Goal: Obtain resource: Obtain resource

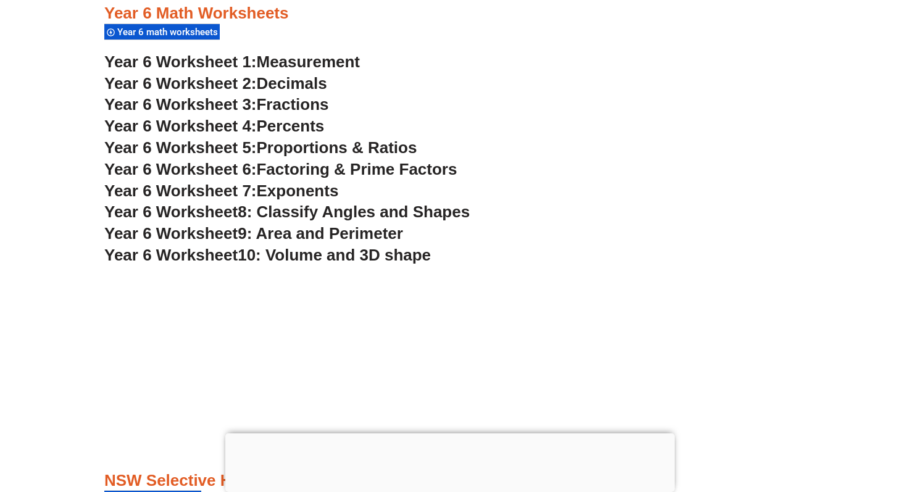
scroll to position [2844, 0]
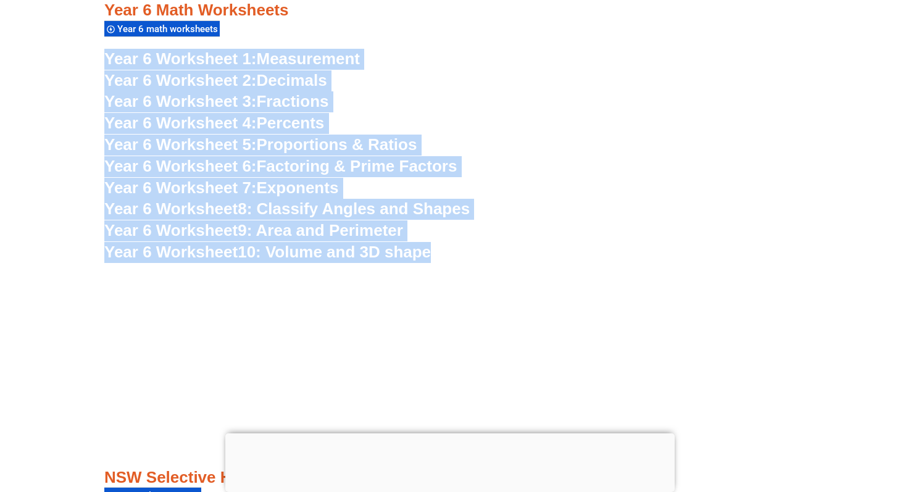
drag, startPoint x: 399, startPoint y: 32, endPoint x: 449, endPoint y: 246, distance: 219.2
click at [586, 199] on h3 "Year 6 Worksheet 8: Classify Angles and Shapes" at bounding box center [449, 209] width 691 height 21
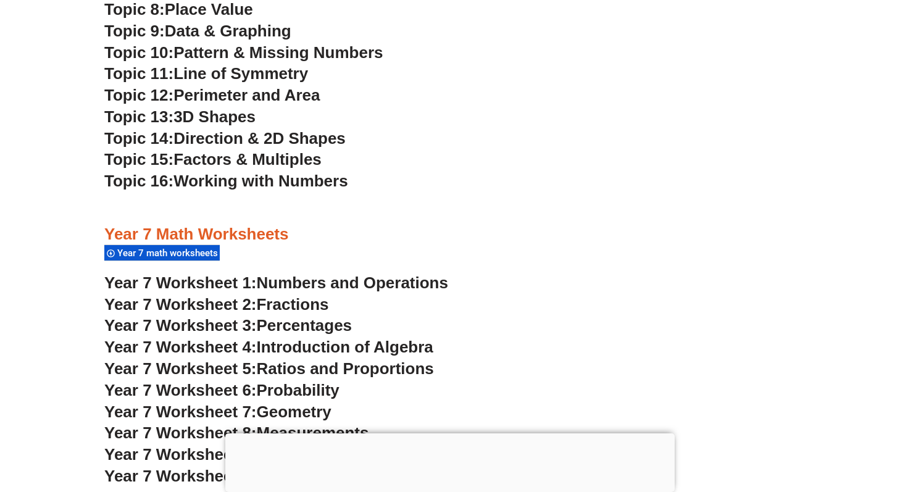
scroll to position [3538, 0]
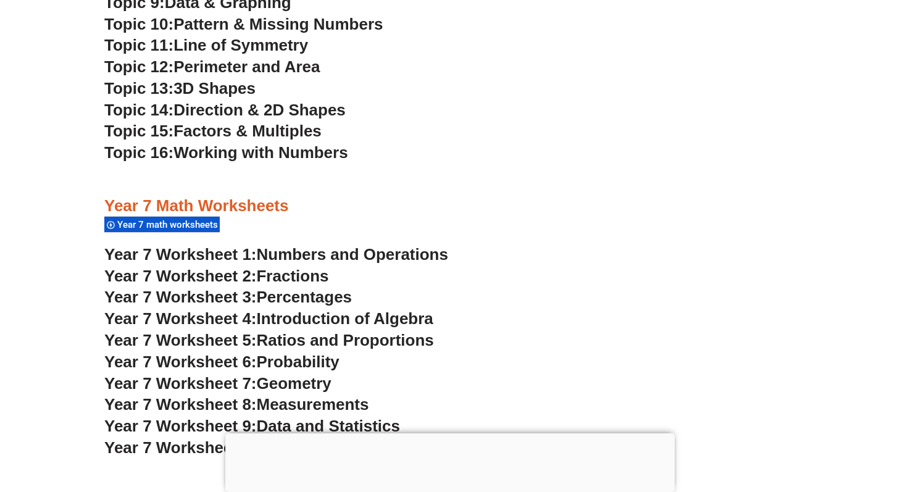
click at [346, 250] on span "Numbers and Operations" at bounding box center [352, 254] width 191 height 19
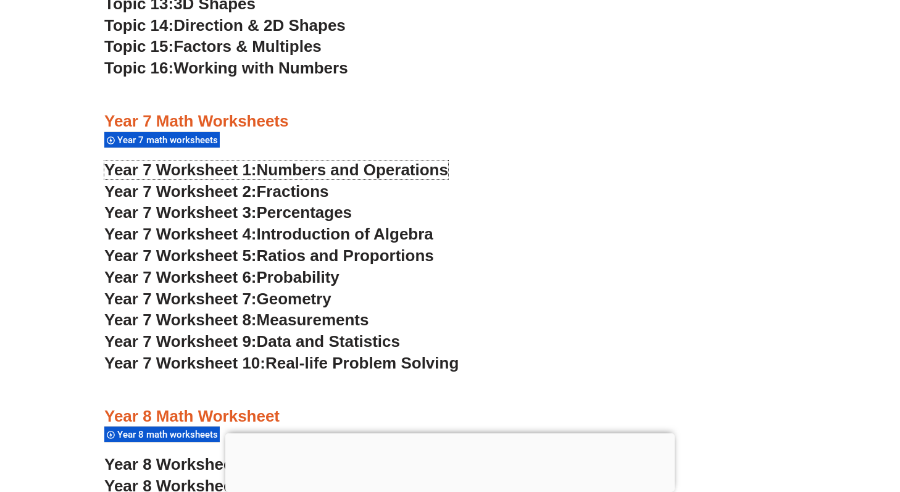
scroll to position [3625, 0]
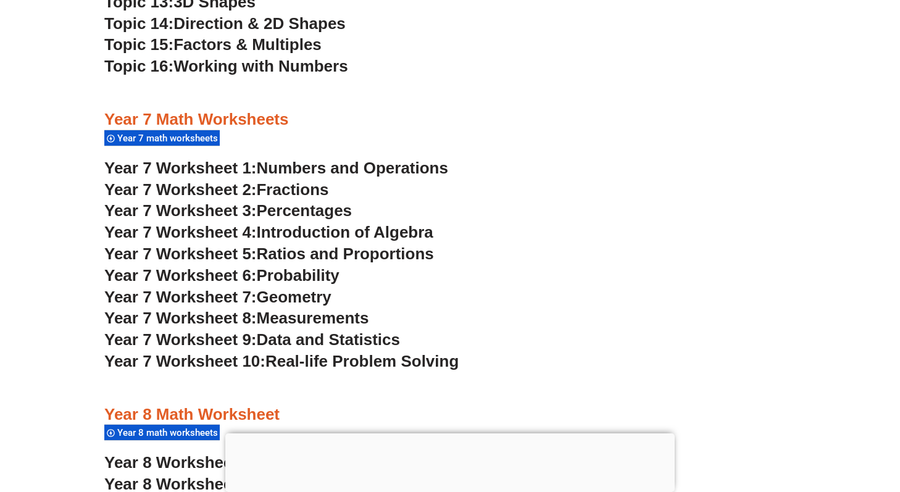
click at [484, 197] on h3 "Year 7 Worksheet 2: Fractions" at bounding box center [449, 190] width 691 height 21
click at [323, 183] on span "Fractions" at bounding box center [293, 189] width 72 height 19
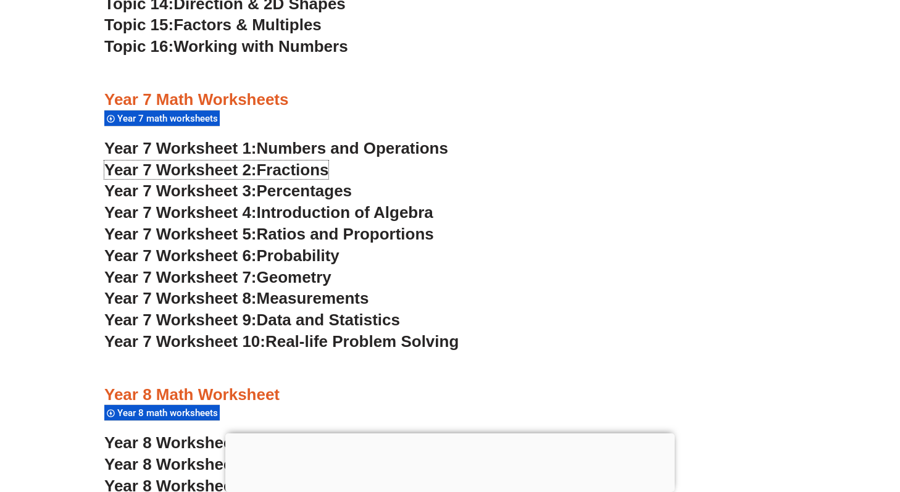
scroll to position [3646, 0]
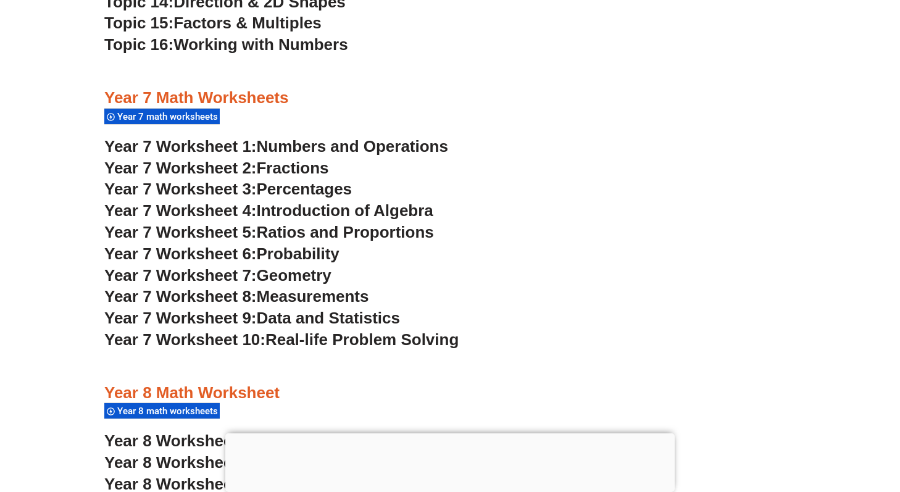
click at [339, 192] on span "Percentages" at bounding box center [305, 189] width 96 height 19
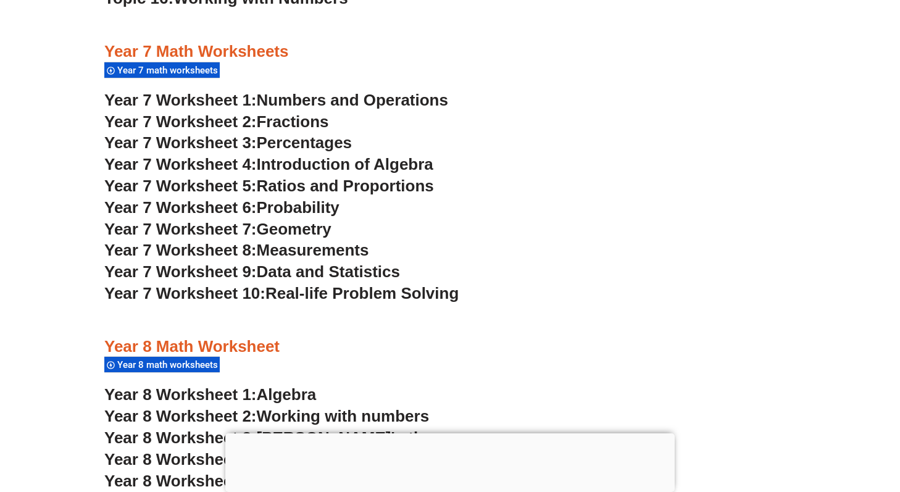
click at [452, 251] on h3 "Year 7 Worksheet 8: Measurements" at bounding box center [449, 250] width 691 height 21
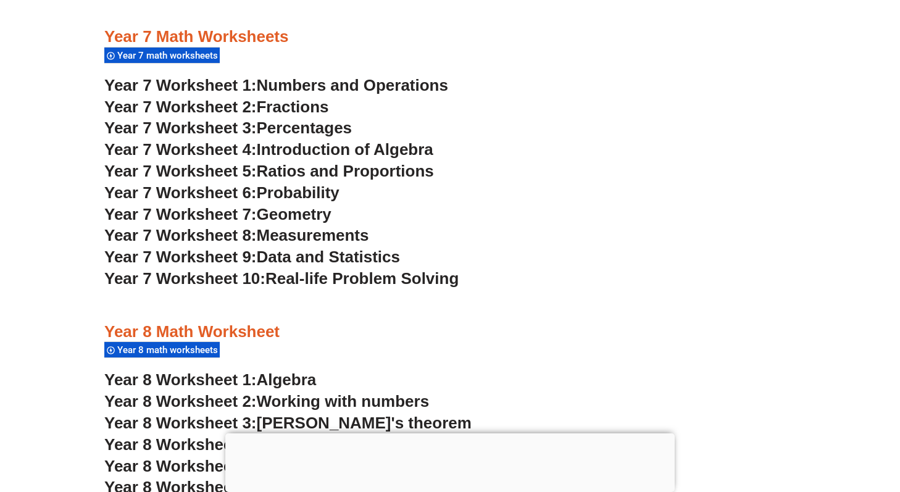
click at [308, 130] on span "Percentages" at bounding box center [305, 127] width 96 height 19
click at [322, 154] on span "Introduction of Algebra" at bounding box center [345, 149] width 176 height 19
click at [473, 236] on h3 "Year 7 Worksheet 8: Measurements" at bounding box center [449, 235] width 691 height 21
click at [305, 207] on span "Geometry" at bounding box center [294, 214] width 75 height 19
click at [365, 155] on span "Introduction of Algebra" at bounding box center [345, 149] width 176 height 19
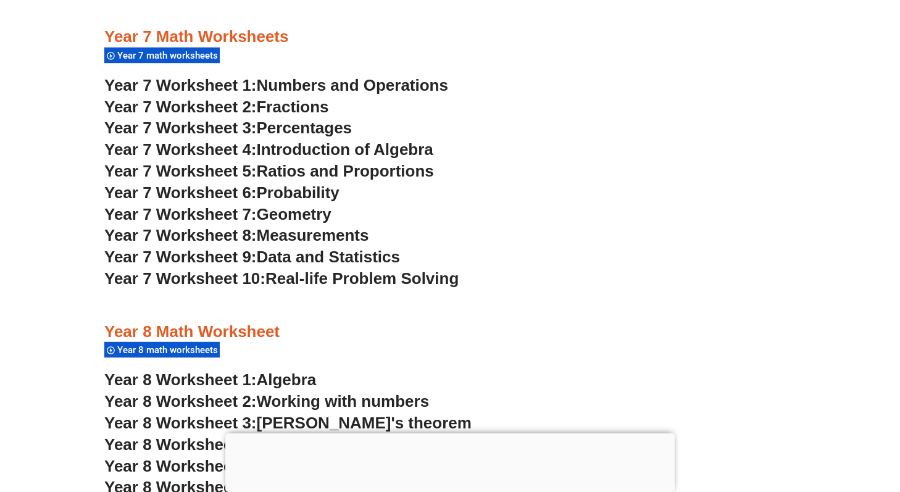
click at [345, 241] on span "Measurements" at bounding box center [313, 235] width 112 height 19
click at [345, 259] on span "Data and Statistics" at bounding box center [329, 256] width 144 height 19
click at [344, 279] on span "Real-life Problem Solving" at bounding box center [361, 278] width 193 height 19
